Goal: Check status

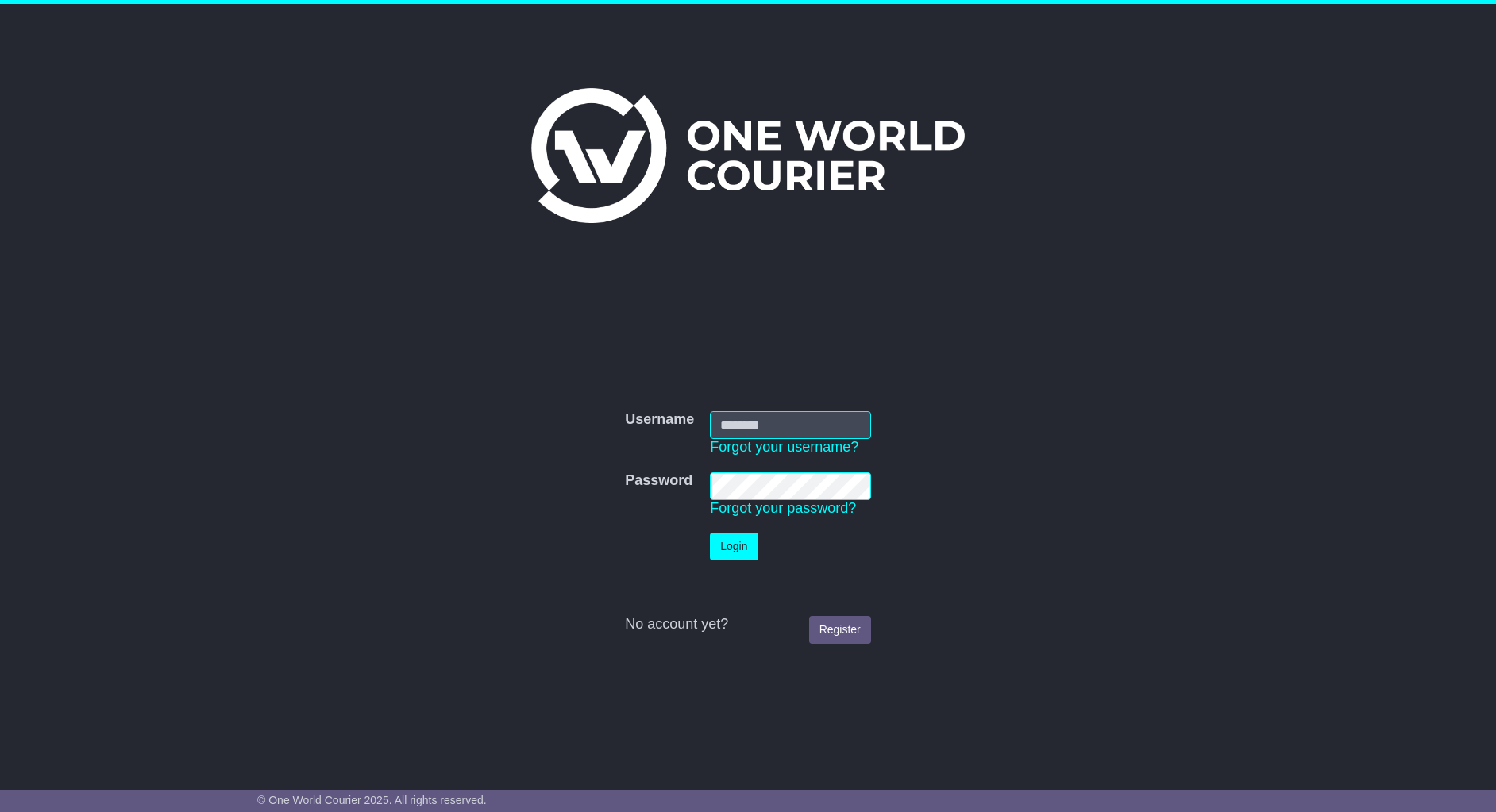
type input "**********"
click at [730, 550] on button "Login" at bounding box center [733, 546] width 48 height 27
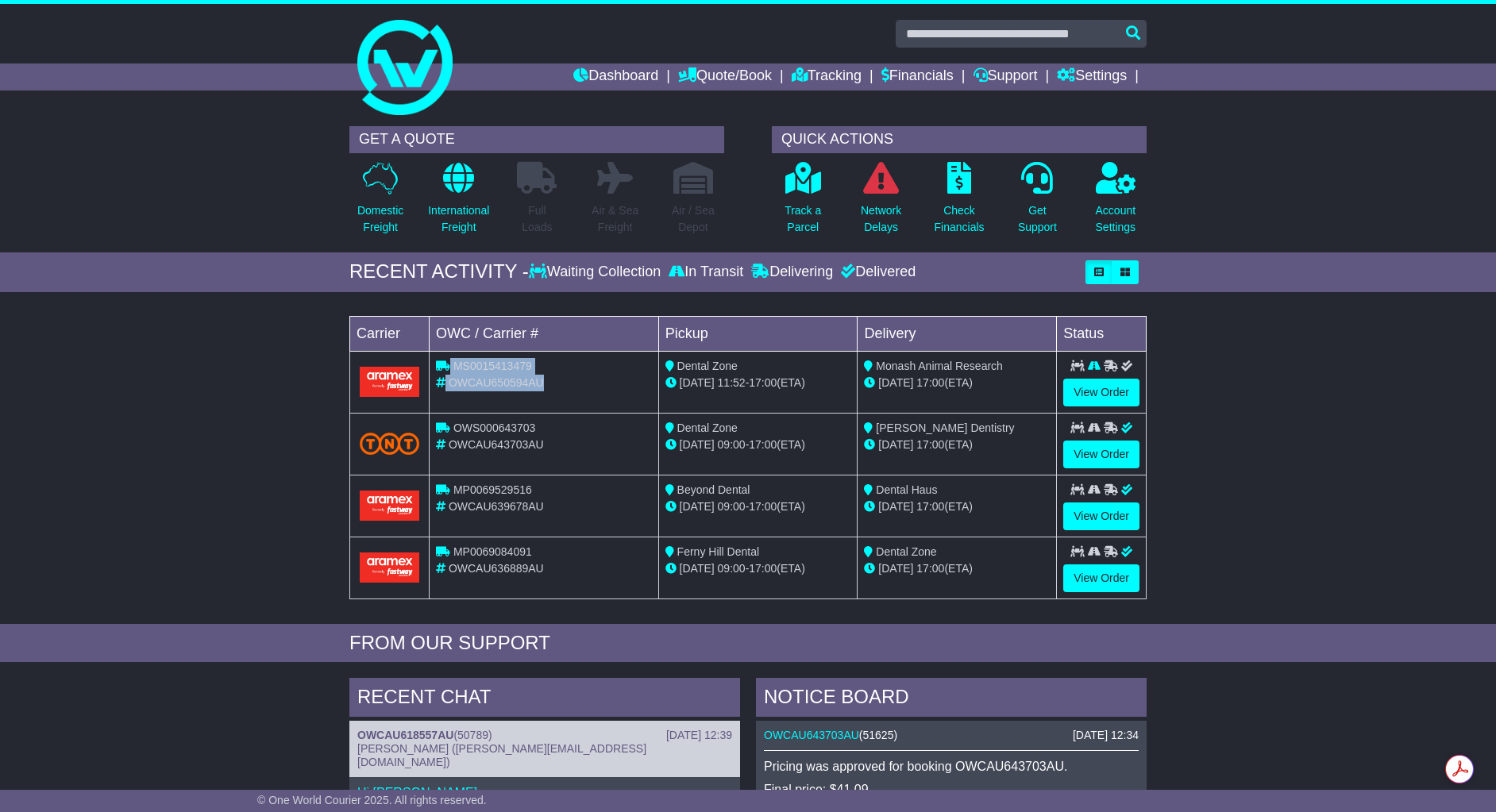
drag, startPoint x: 548, startPoint y: 383, endPoint x: 442, endPoint y: 371, distance: 106.7
click at [442, 371] on td "MS0015413479 OWCAU650594AU" at bounding box center [544, 382] width 229 height 62
copy td "MS0015413479 OWCAU650594AU"
click at [1209, 455] on div "Loading... No bookings found Carrier OWC / Carrier # Pickup Delivery Status MS0…" at bounding box center [748, 462] width 1496 height 324
